Goal: Information Seeking & Learning: Learn about a topic

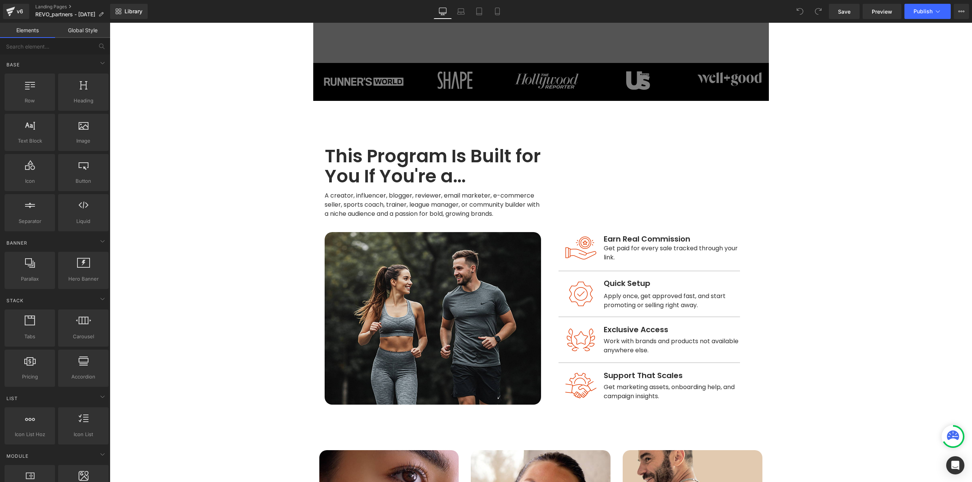
click at [414, 176] on h1 "This Program Is Built for You If You're a…" at bounding box center [433, 167] width 216 height 40
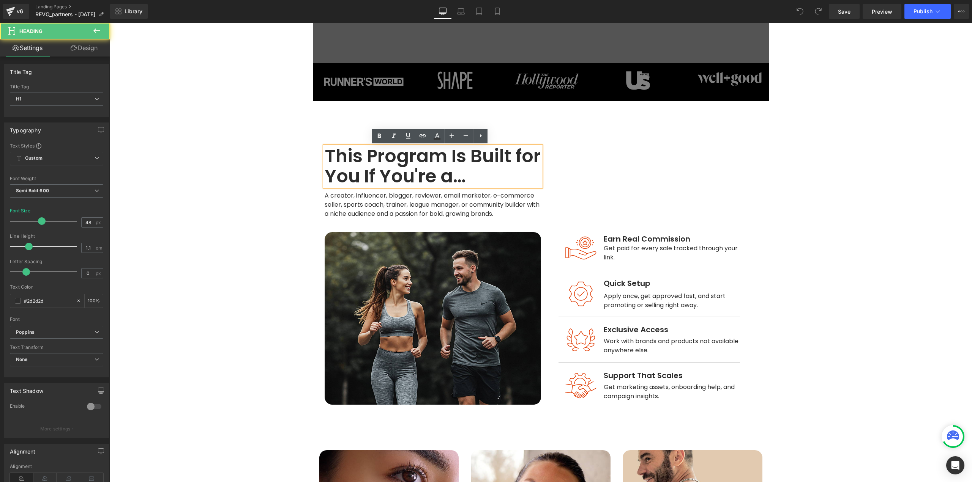
click at [430, 168] on h1 "This Program Is Built for You If You're a…" at bounding box center [433, 167] width 216 height 40
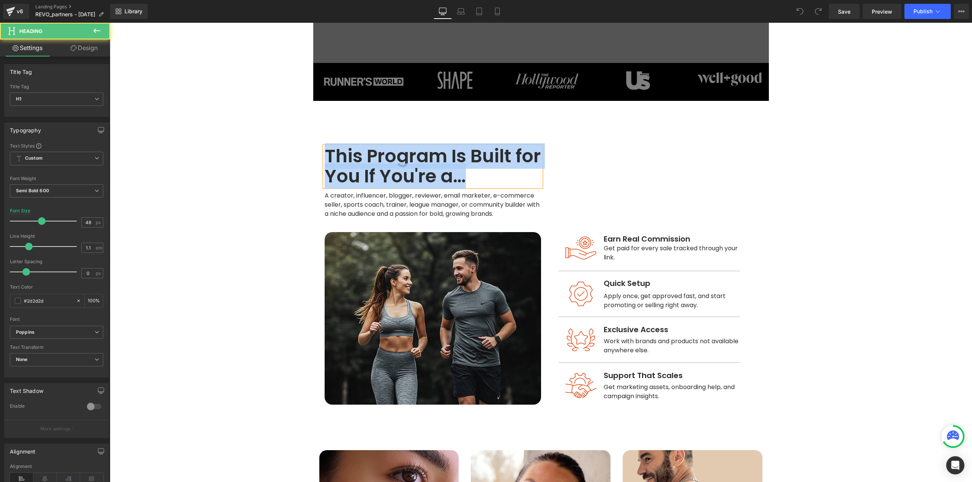
copy h1 "This Program Is Built for You If You're a…"
click at [423, 211] on span "A creator, influencer, blogger, reviewer, email marketer, e-commerce seller, sp…" at bounding box center [433, 204] width 216 height 27
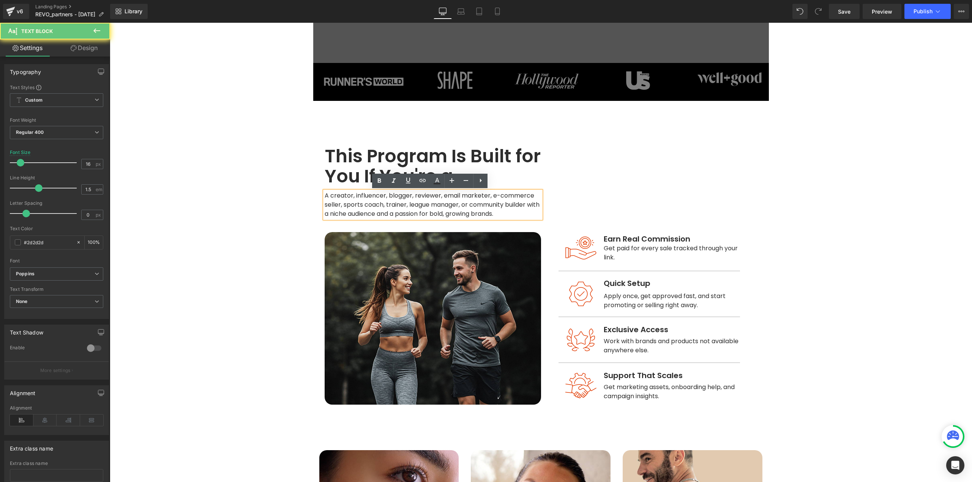
click at [424, 216] on span "A creator, influencer, blogger, reviewer, email marketer, e-commerce seller, sp…" at bounding box center [433, 204] width 216 height 27
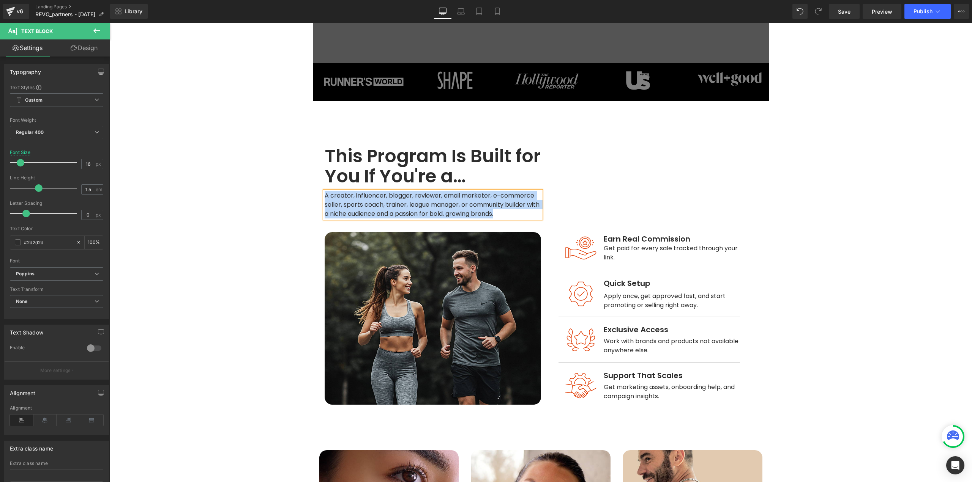
copy span "A creator, influencer, blogger, reviewer, email marketer, e-commerce seller, sp…"
click at [631, 250] on span "Get paid for every sale tracked through your link." at bounding box center [672, 253] width 136 height 18
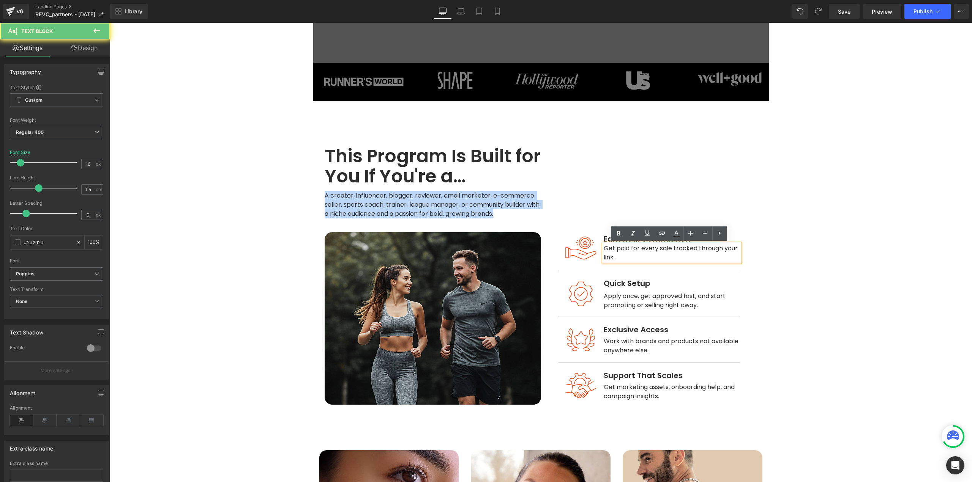
click at [631, 250] on span "Get paid for every sale tracked through your link." at bounding box center [672, 253] width 136 height 18
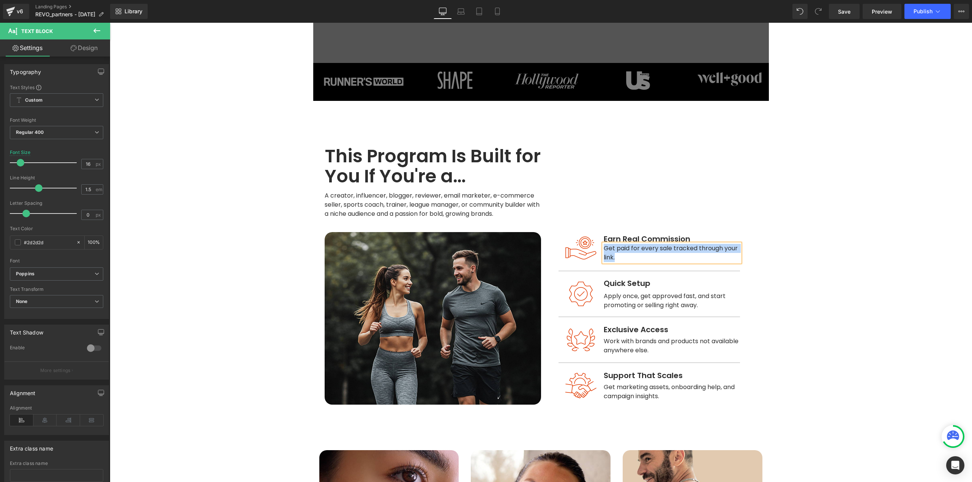
copy span "Get paid for every sale tracked through your link."
click at [664, 241] on div "Earn Real Commission Text Block" at bounding box center [672, 239] width 136 height 10
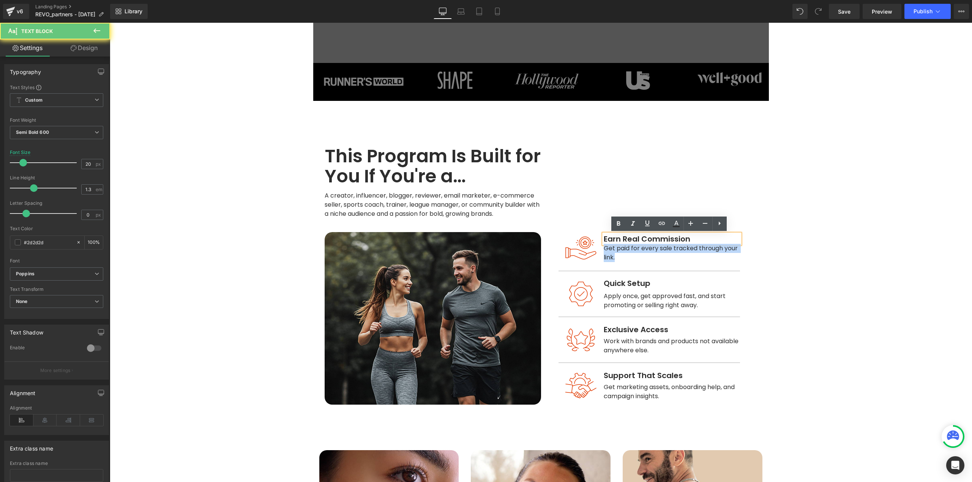
click at [666, 238] on span "Earn Real Commission" at bounding box center [647, 239] width 87 height 11
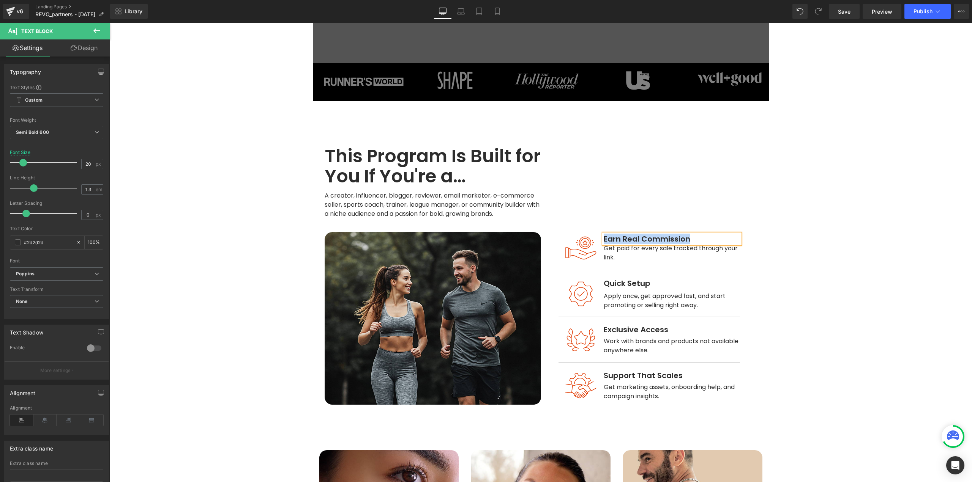
copy span "Earn Real Commission"
click at [589, 247] on link at bounding box center [593, 248] width 8 height 9
click at [571, 233] on span "Row" at bounding box center [576, 234] width 12 height 9
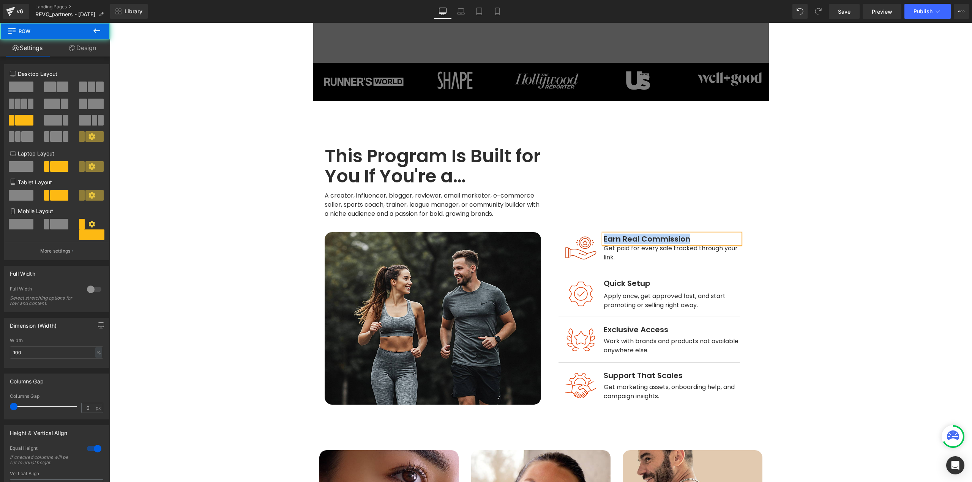
click at [577, 242] on img at bounding box center [581, 248] width 38 height 38
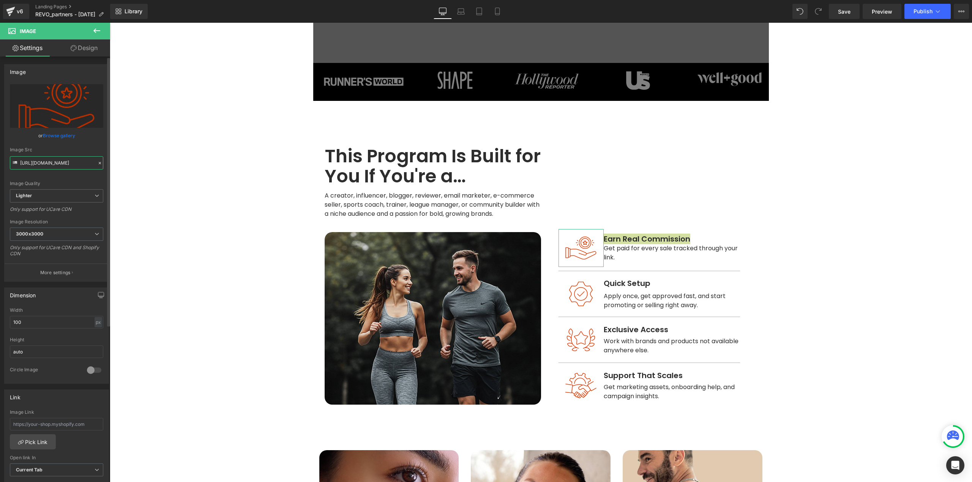
click at [59, 167] on input "[URL][DOMAIN_NAME]" at bounding box center [56, 162] width 93 height 13
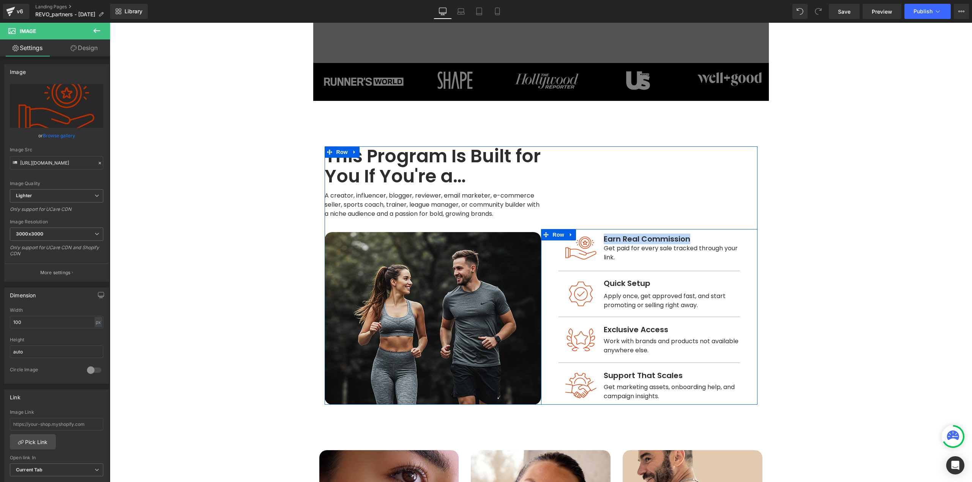
click at [635, 285] on span "Quick Setup" at bounding box center [627, 283] width 47 height 11
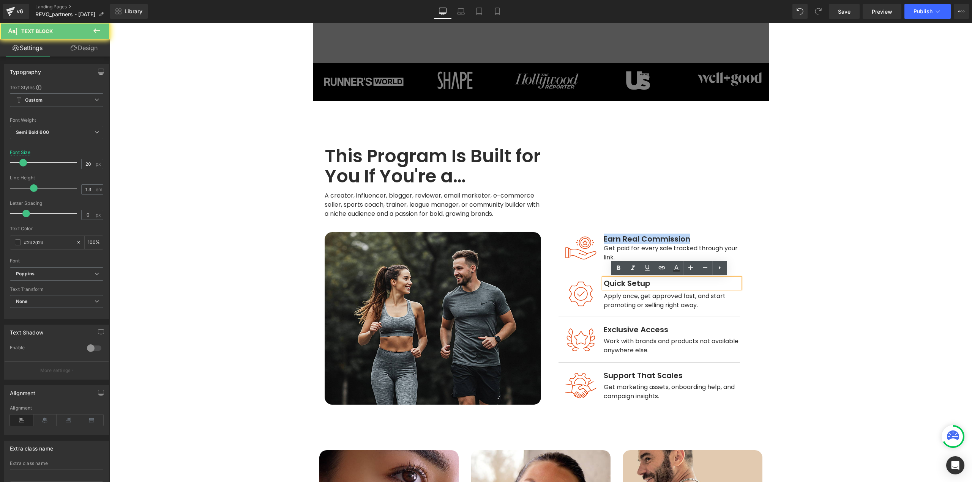
click at [636, 283] on span "Quick Setup" at bounding box center [627, 283] width 47 height 11
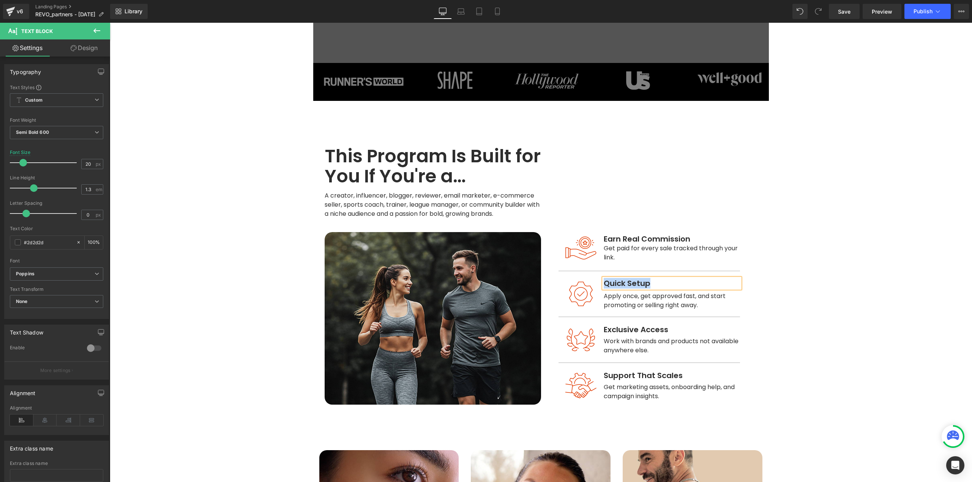
copy span "Quick Setup"
click at [649, 298] on span at bounding box center [651, 300] width 8 height 9
click at [624, 297] on span "Apply once, get approved fast, and start promoting or selling right away." at bounding box center [665, 301] width 123 height 18
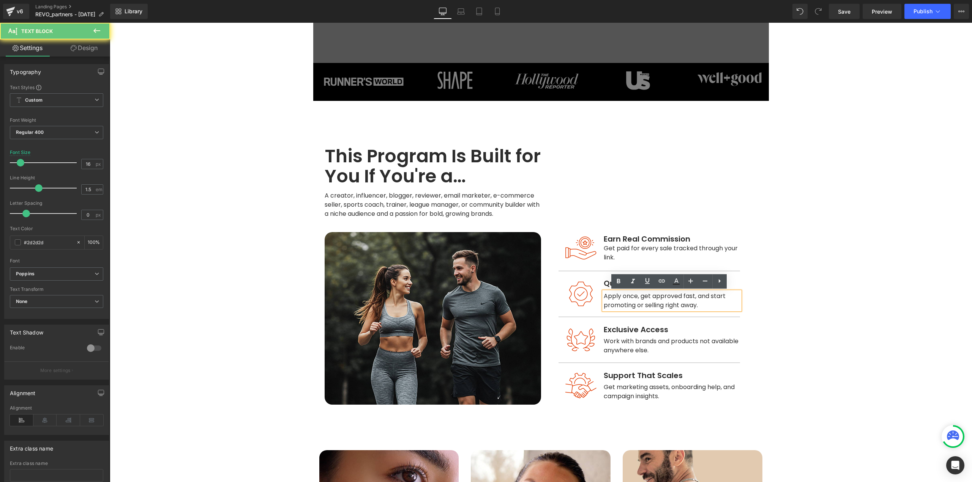
click at [621, 298] on span "Apply once, get approved fast, and start promoting or selling right away." at bounding box center [665, 301] width 123 height 18
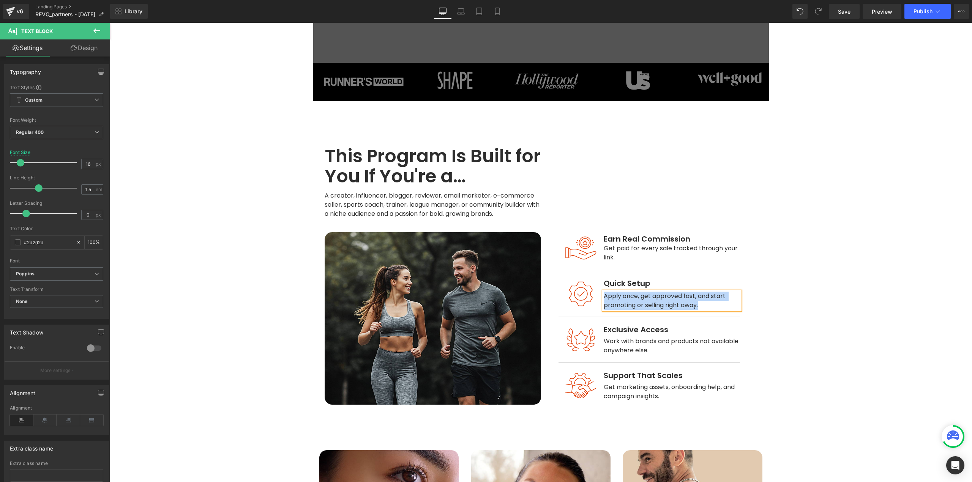
copy span "Apply once, get approved fast, and start promoting or selling right away."
click at [612, 329] on span "Exclusive Access" at bounding box center [636, 330] width 65 height 11
click at [613, 330] on span "Exclusive Access" at bounding box center [636, 330] width 65 height 11
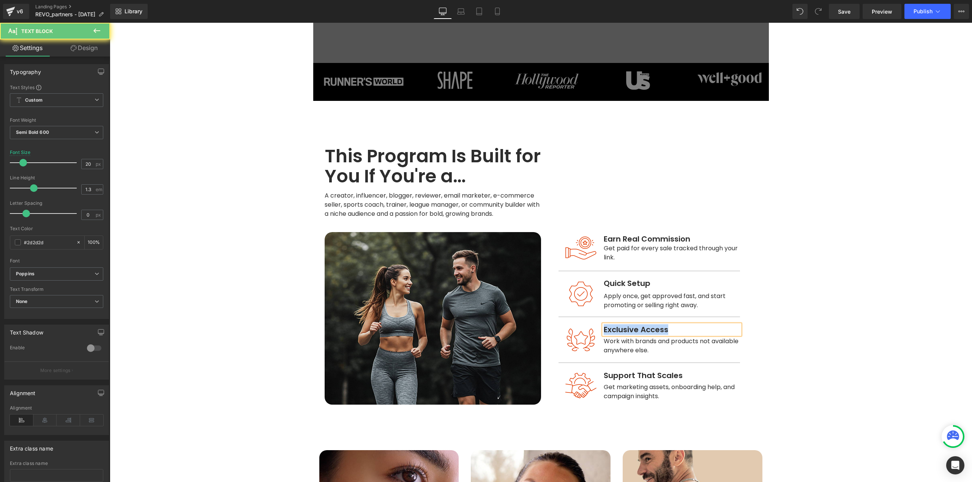
copy span "Exclusive Access"
click at [618, 344] on span "Work with brands and products not available anywhere else." at bounding box center [672, 346] width 136 height 18
click at [618, 343] on span "Work with brands and products not available anywhere else." at bounding box center [672, 346] width 136 height 18
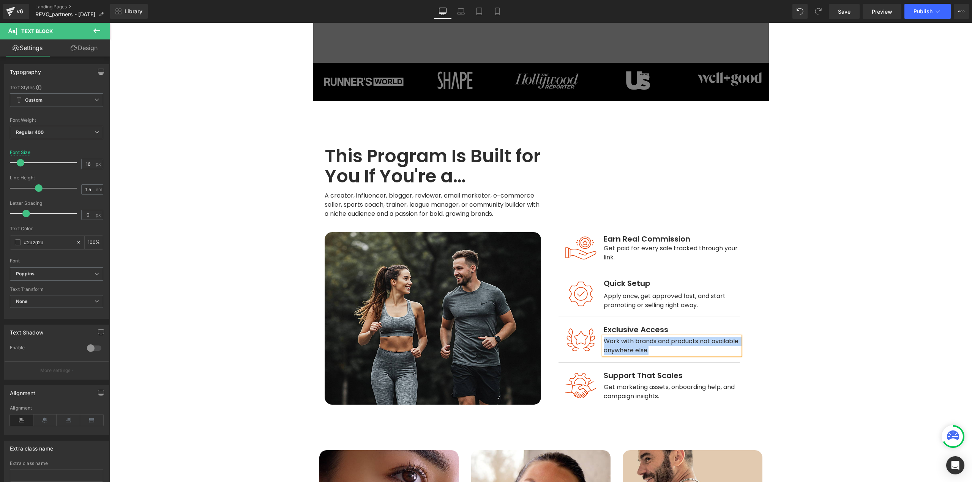
copy span "Work with brands and products not available anywhere else."
click at [637, 376] on span "Support That Scales" at bounding box center [643, 376] width 79 height 11
click at [641, 375] on span "Support That Scales" at bounding box center [643, 376] width 79 height 11
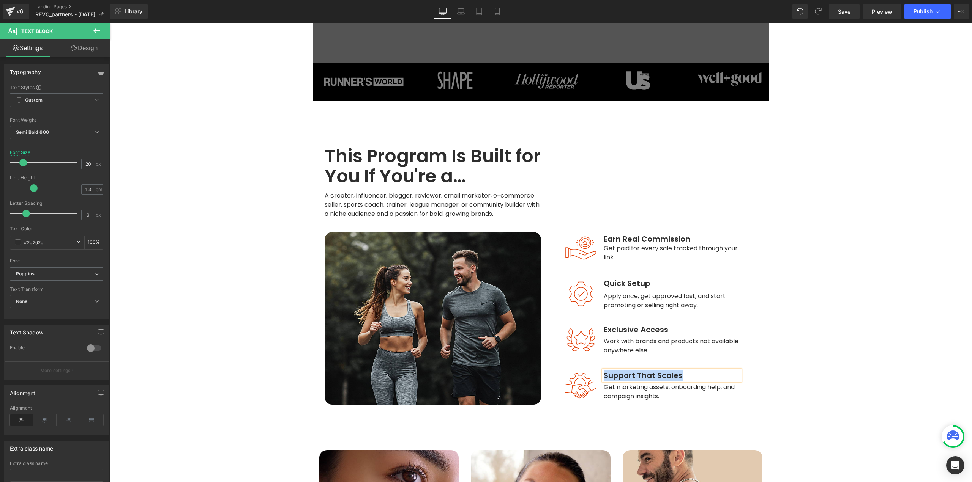
copy span "Support That Scales"
click at [696, 388] on span "Get marketing assets, onboarding help, and campaign insights." at bounding box center [670, 392] width 132 height 18
click at [705, 390] on span "Get marketing assets, onboarding help, and campaign insights." at bounding box center [670, 392] width 132 height 18
copy span "Get marketing assets, onboarding help, and campaign insights."
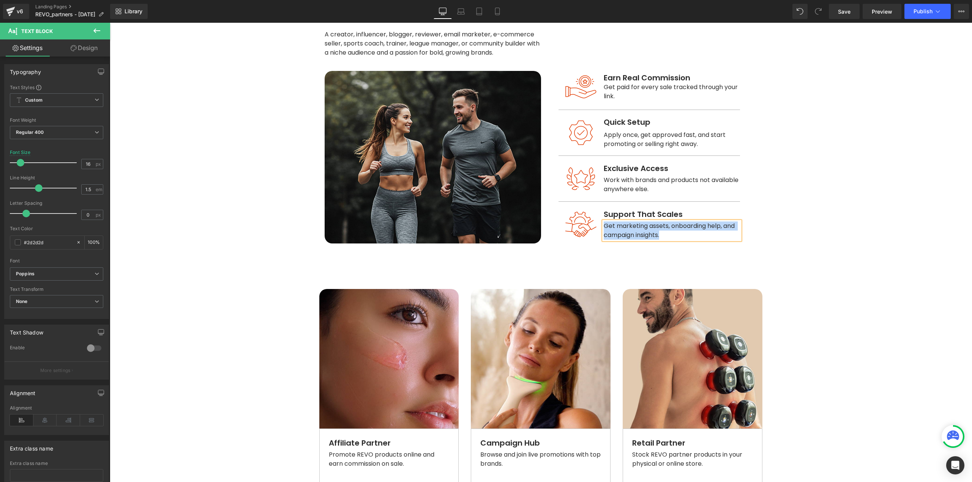
scroll to position [456, 0]
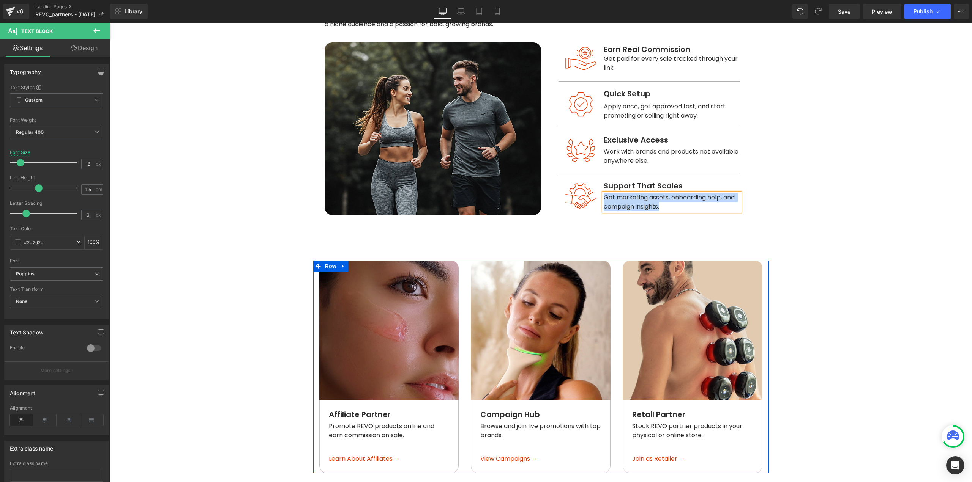
click at [378, 345] on img at bounding box center [389, 331] width 140 height 140
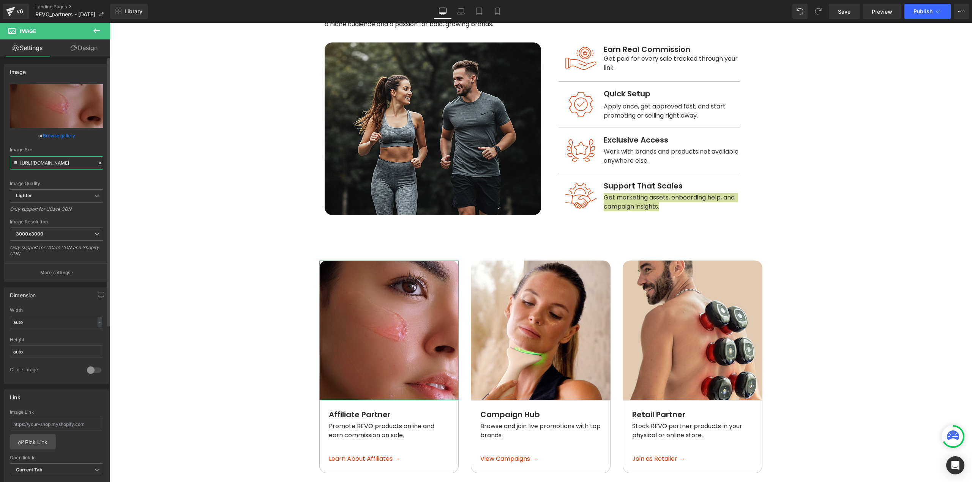
click at [68, 166] on input "[URL][DOMAIN_NAME]" at bounding box center [56, 162] width 93 height 13
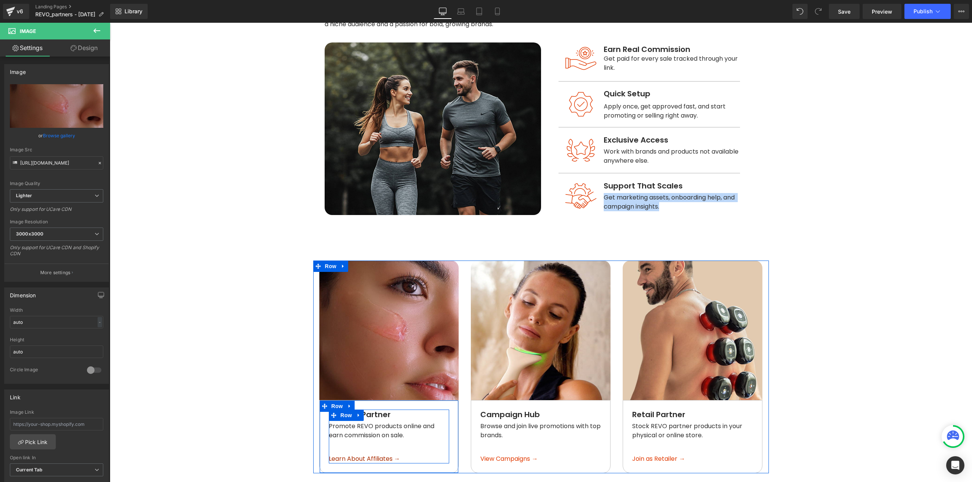
click at [387, 459] on span "Learn About Affiliates →" at bounding box center [364, 459] width 71 height 9
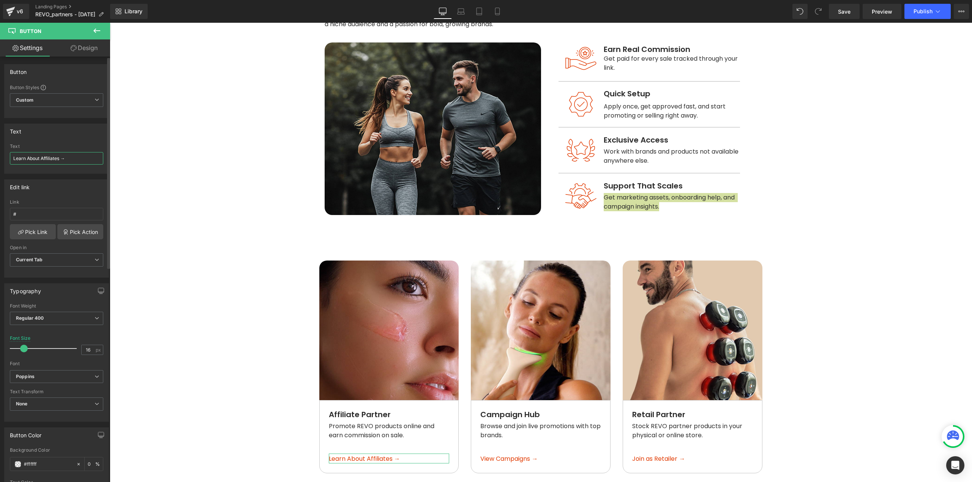
click at [63, 154] on input "Learn About Affiliates →" at bounding box center [56, 158] width 93 height 13
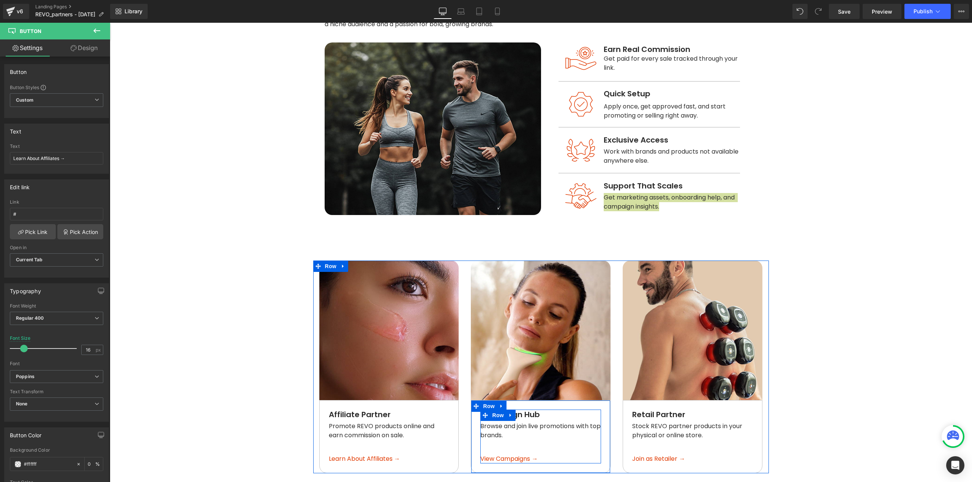
click at [530, 415] on span "Text Block" at bounding box center [536, 414] width 25 height 9
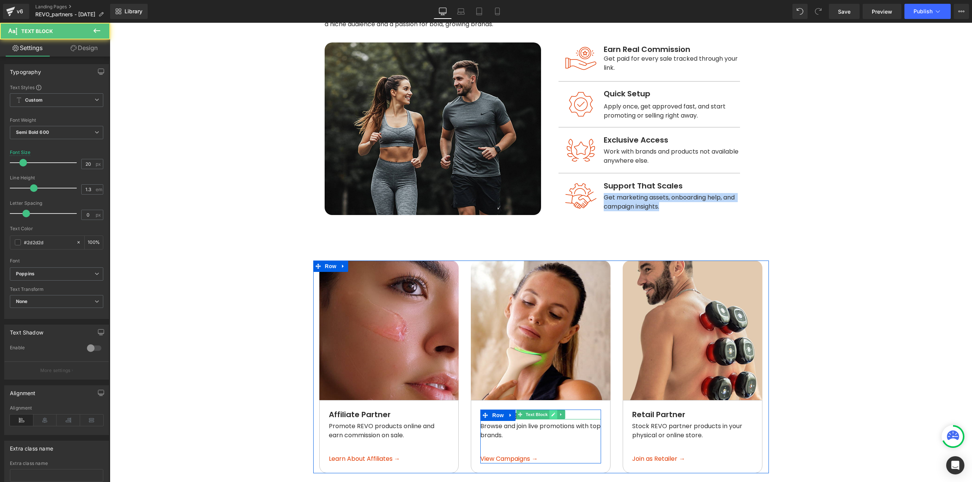
click at [552, 415] on link at bounding box center [553, 414] width 8 height 9
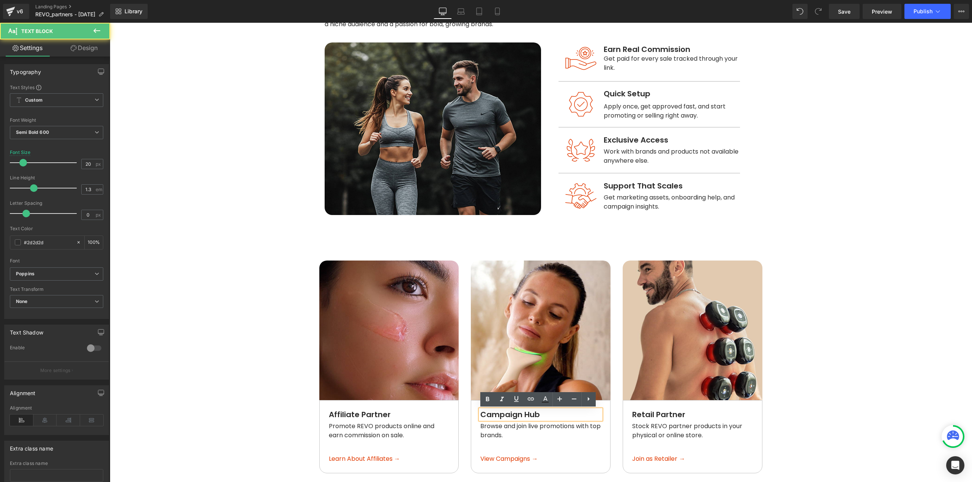
click at [552, 415] on p "Campaign Hub" at bounding box center [540, 415] width 121 height 10
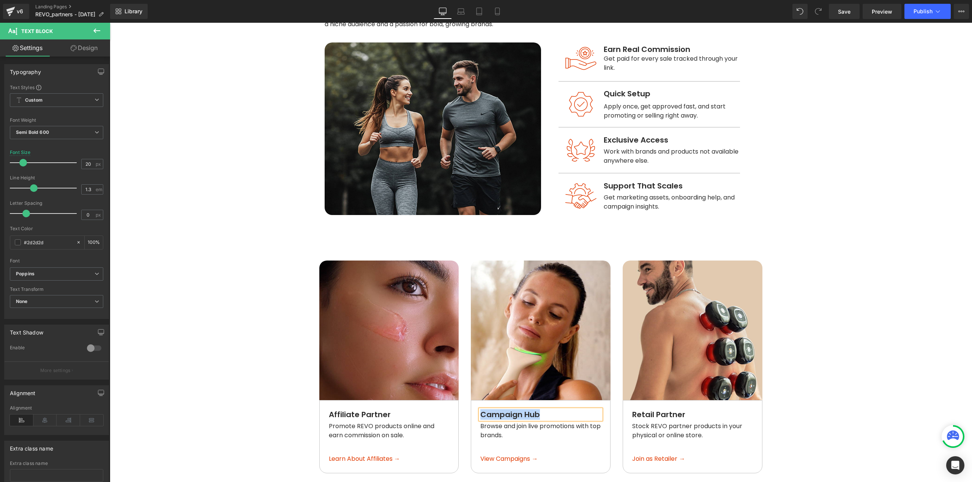
click at [520, 427] on span at bounding box center [520, 431] width 8 height 9
click at [552, 433] on icon at bounding box center [554, 431] width 4 height 4
click at [549, 431] on p "Browse and join live promotions with top brands." at bounding box center [540, 431] width 121 height 18
click at [511, 460] on span "Button" at bounding box center [509, 458] width 17 height 9
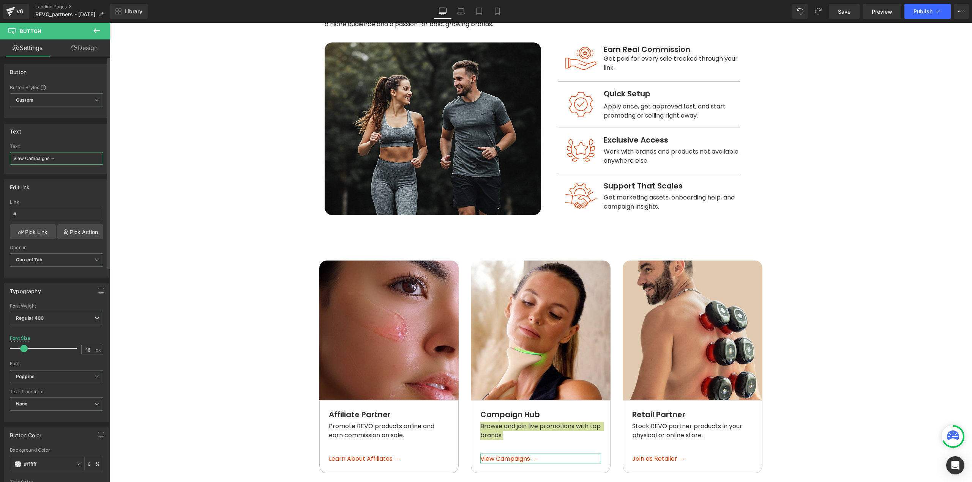
click at [56, 158] on input "View Campaigns →" at bounding box center [56, 158] width 93 height 13
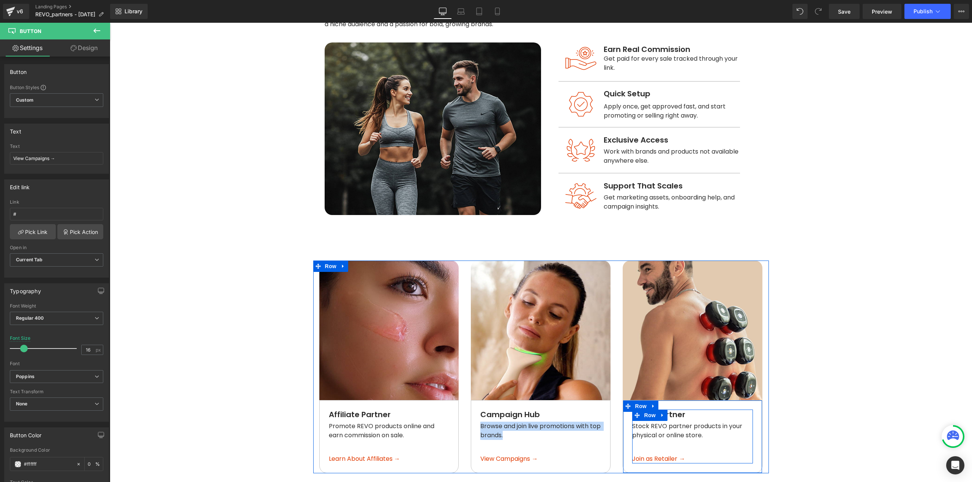
click at [658, 414] on link at bounding box center [663, 415] width 10 height 11
click at [704, 435] on link at bounding box center [705, 431] width 8 height 9
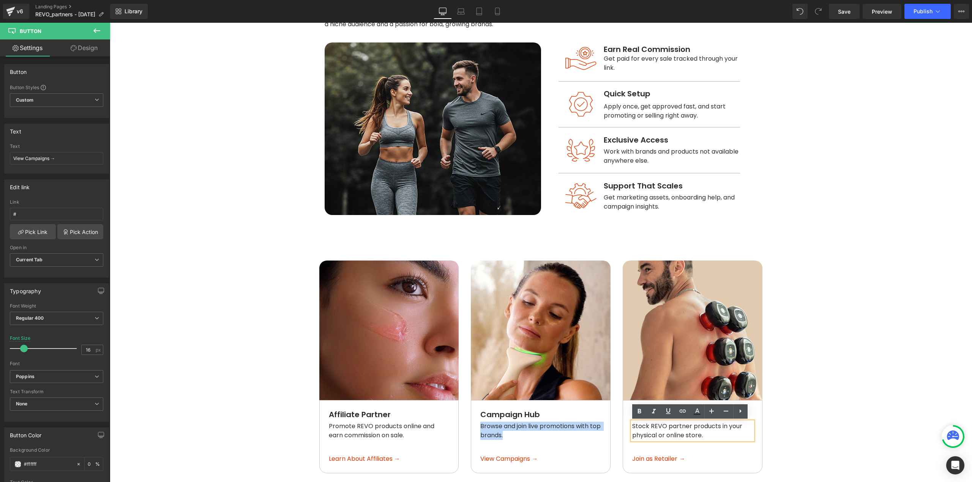
click at [697, 430] on span "Stock REVO partner products in your physical or online store." at bounding box center [688, 431] width 112 height 18
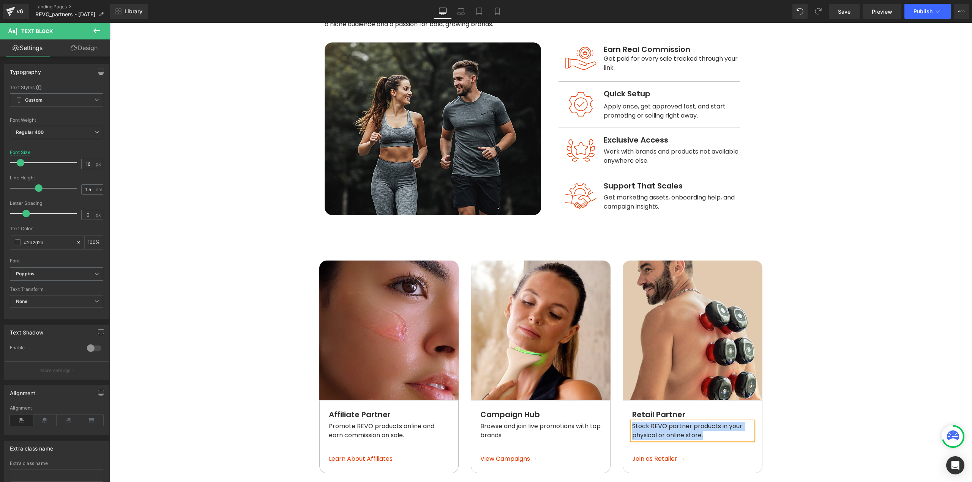
click at [676, 414] on icon at bounding box center [678, 415] width 4 height 4
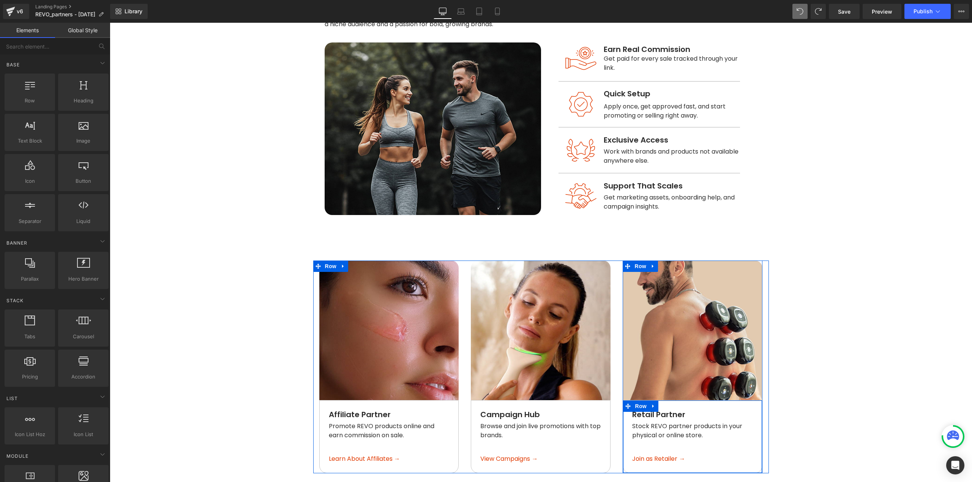
click at [664, 415] on span "Retail Partner" at bounding box center [658, 415] width 53 height 11
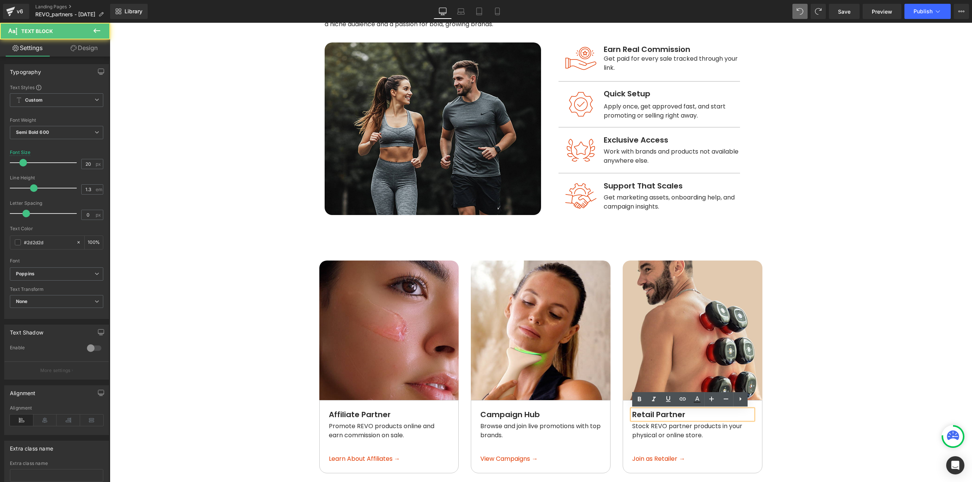
click at [703, 415] on p "Retail Partner" at bounding box center [692, 415] width 121 height 10
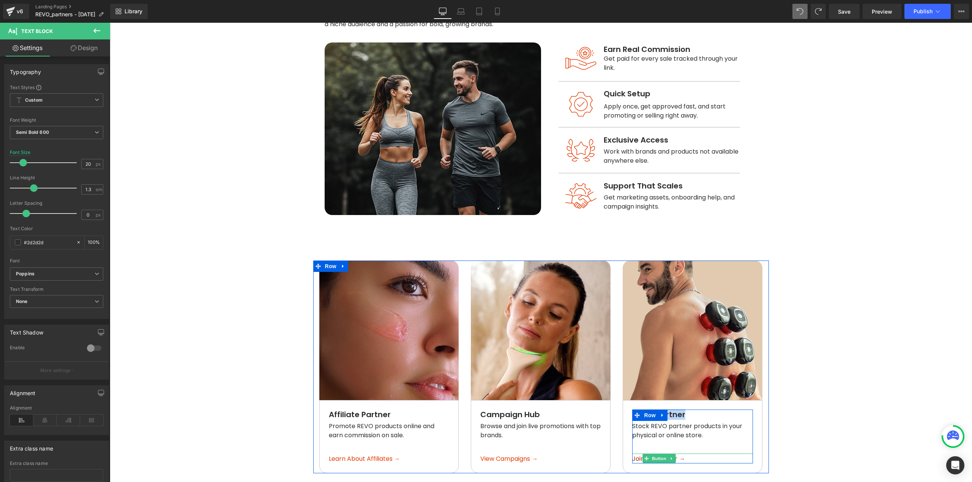
click at [678, 460] on span "Join as Retailer →" at bounding box center [658, 459] width 53 height 9
click at [679, 460] on span "Join as Retailer →" at bounding box center [658, 459] width 53 height 9
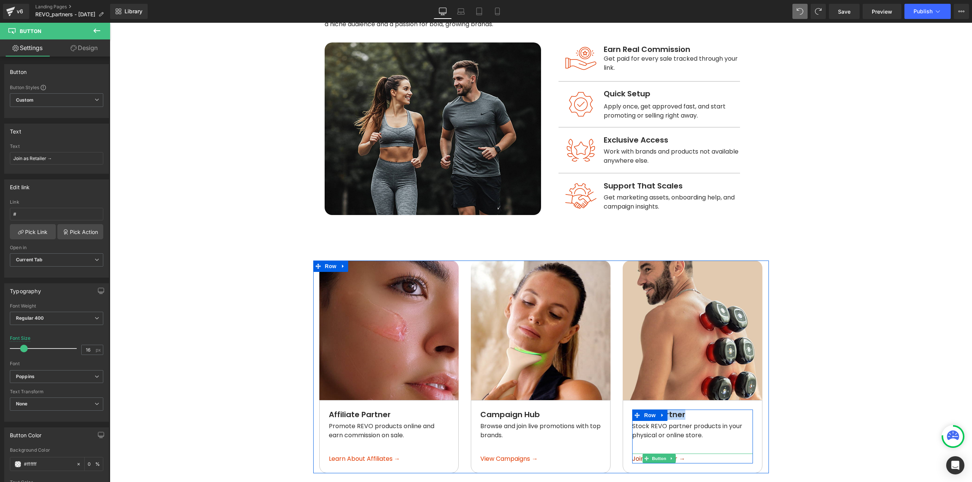
click at [639, 459] on span "Join as Retailer →" at bounding box center [658, 459] width 53 height 9
click at [634, 458] on span "Join as Retailer →" at bounding box center [658, 459] width 53 height 9
click at [656, 460] on span "Button" at bounding box center [658, 459] width 17 height 9
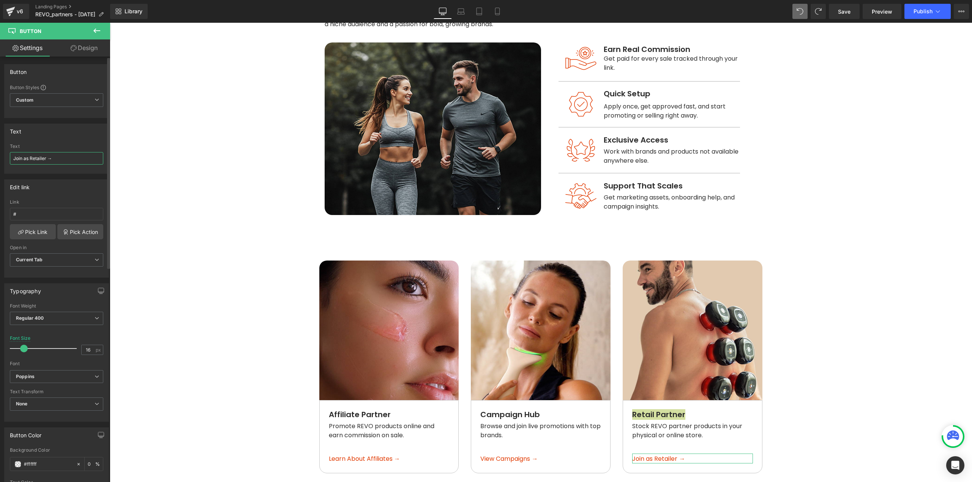
click at [57, 159] on input "Join as Retailer →" at bounding box center [56, 158] width 93 height 13
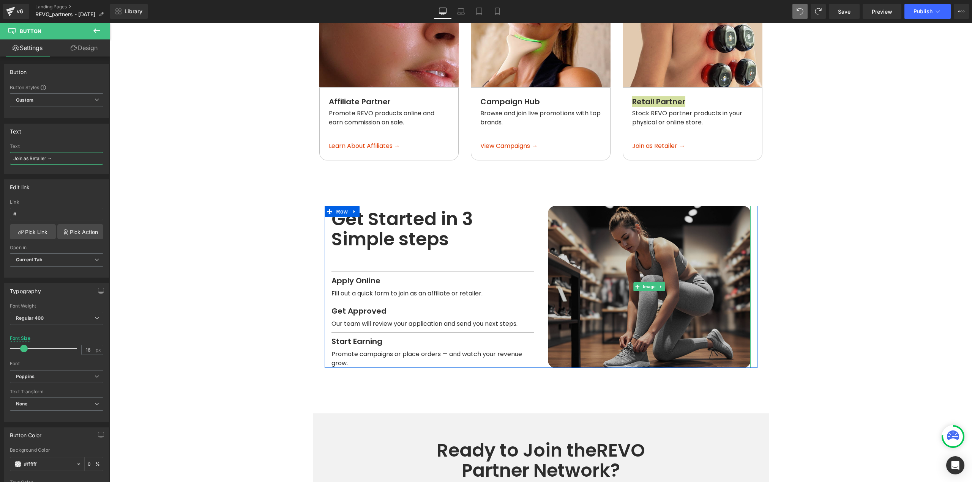
scroll to position [759, 0]
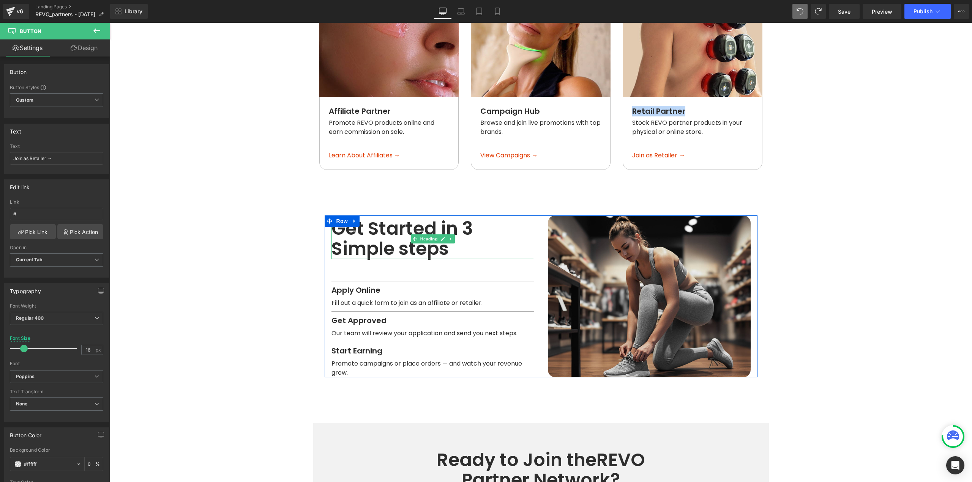
click at [392, 233] on h1 "Get Started in 3 Simple steps" at bounding box center [432, 239] width 203 height 40
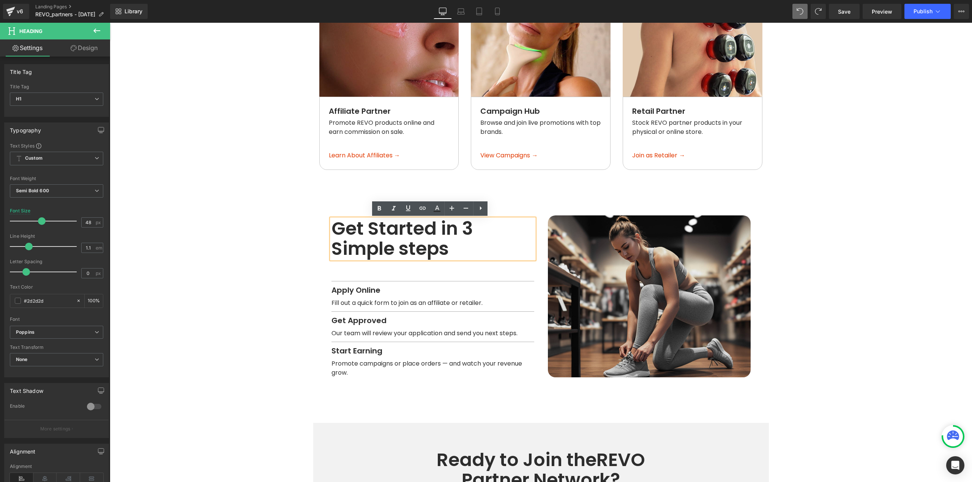
click at [393, 230] on h1 "Get Started in 3 Simple steps" at bounding box center [432, 239] width 203 height 40
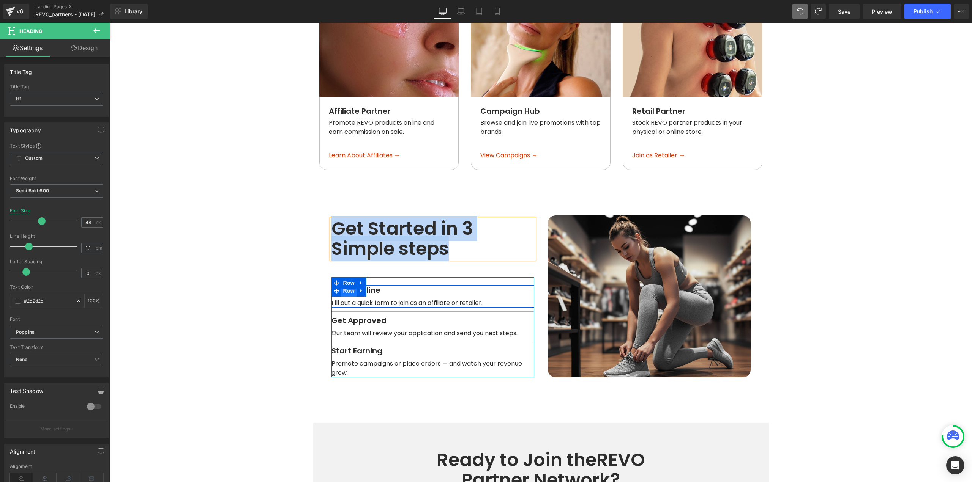
click at [344, 295] on span "Row" at bounding box center [348, 290] width 15 height 11
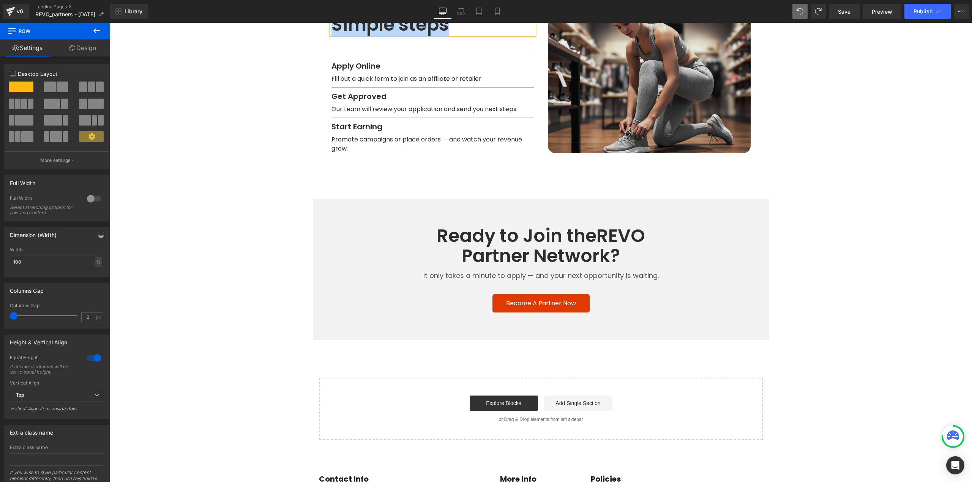
scroll to position [987, 0]
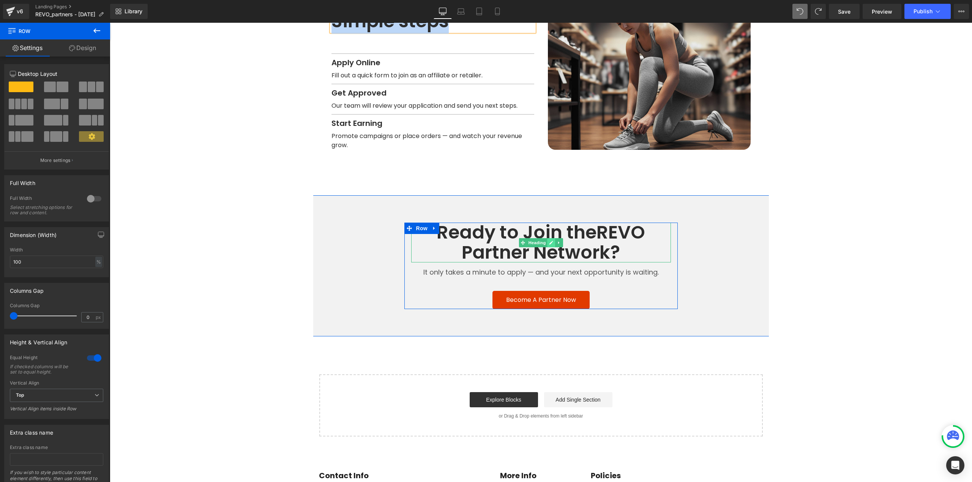
click at [547, 240] on link at bounding box center [551, 242] width 8 height 9
click at [568, 238] on h1 "Ready to Join the REVO Partner Network?" at bounding box center [541, 243] width 260 height 40
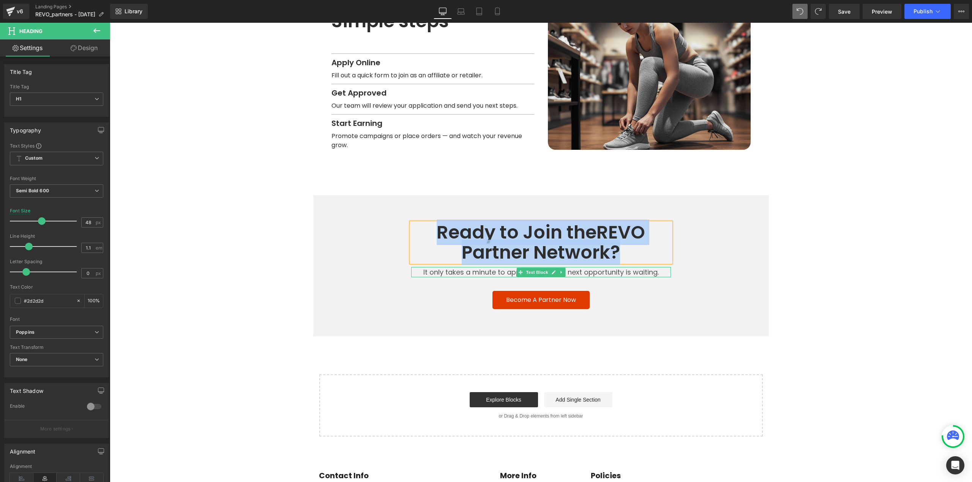
click at [577, 274] on p "It only takes a minute to apply — and your next opportunity is waiting." at bounding box center [541, 272] width 260 height 10
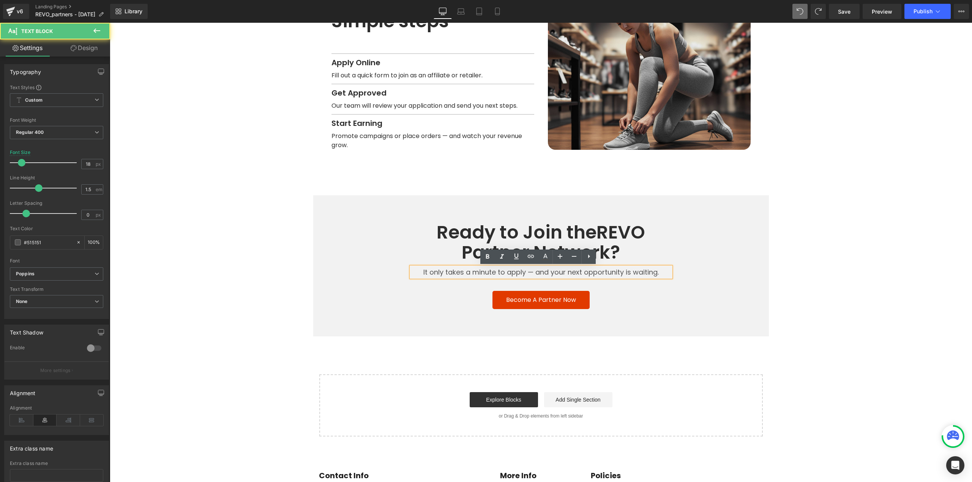
click at [553, 274] on p "It only takes a minute to apply — and your next opportunity is waiting." at bounding box center [541, 272] width 260 height 10
